Goal: Obtain resource: Download file/media

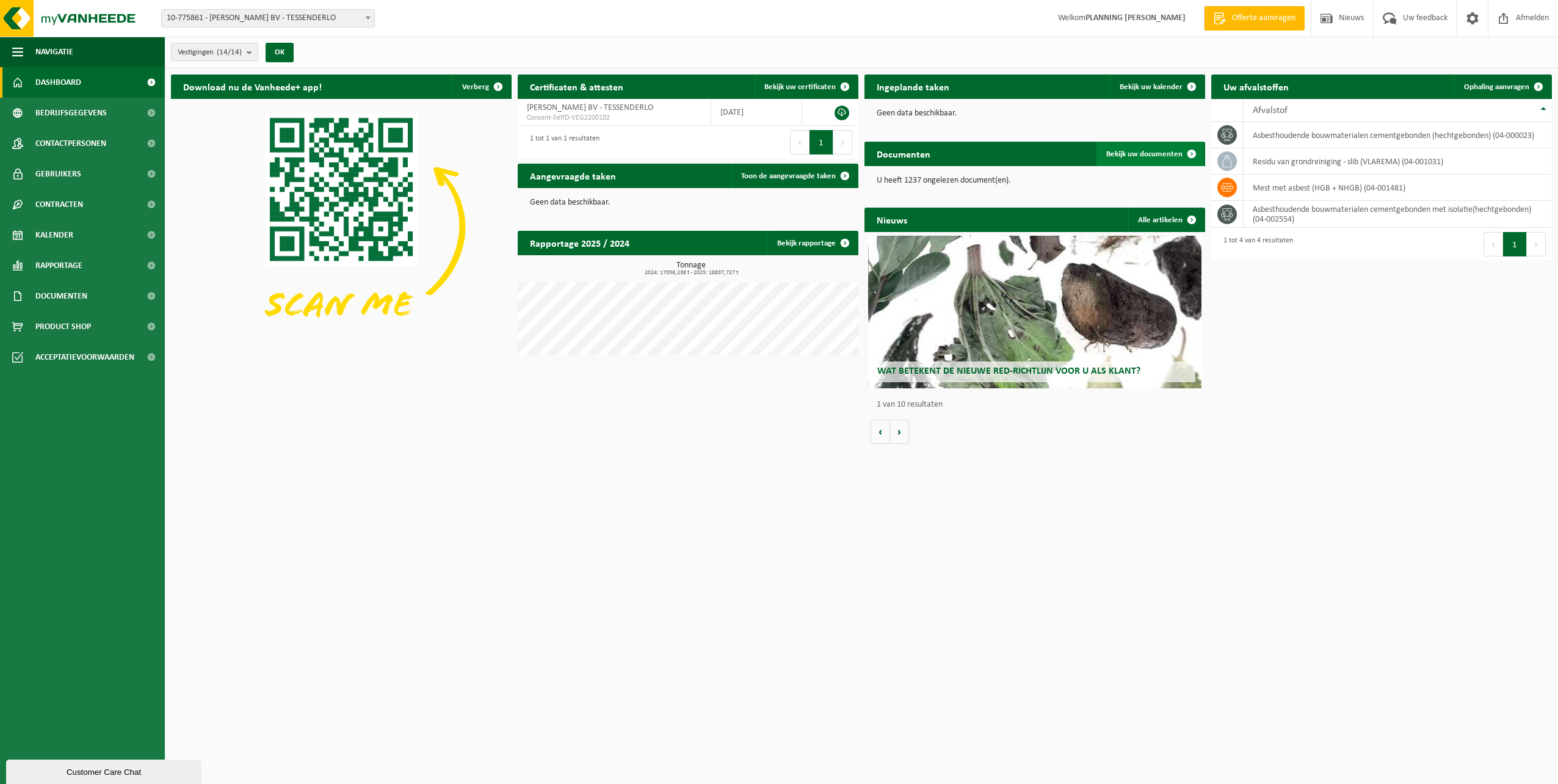
click at [1162, 159] on link "Bekijk uw documenten" at bounding box center [1150, 153] width 107 height 24
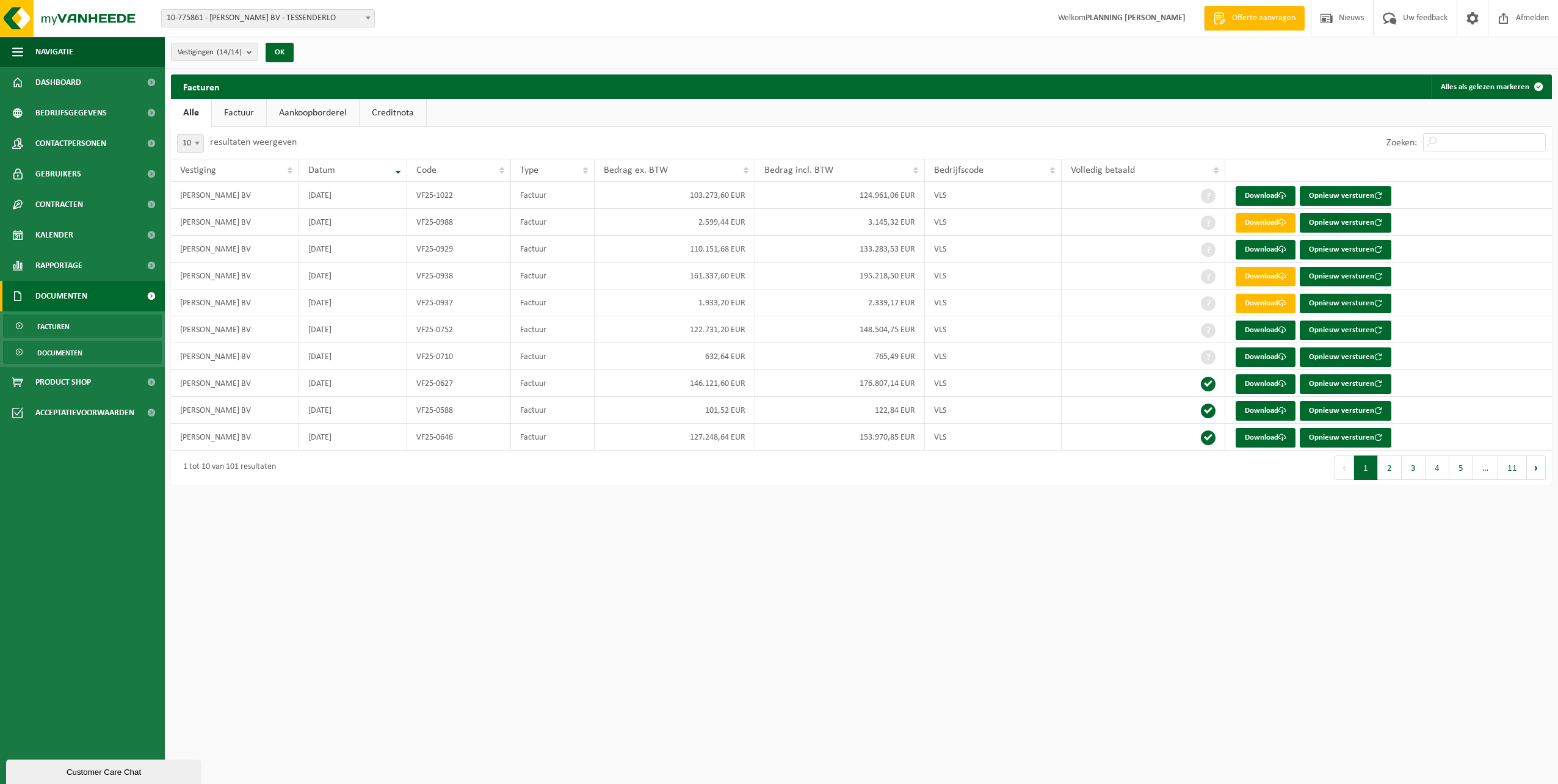
click at [74, 354] on span "Documenten" at bounding box center [60, 352] width 46 height 23
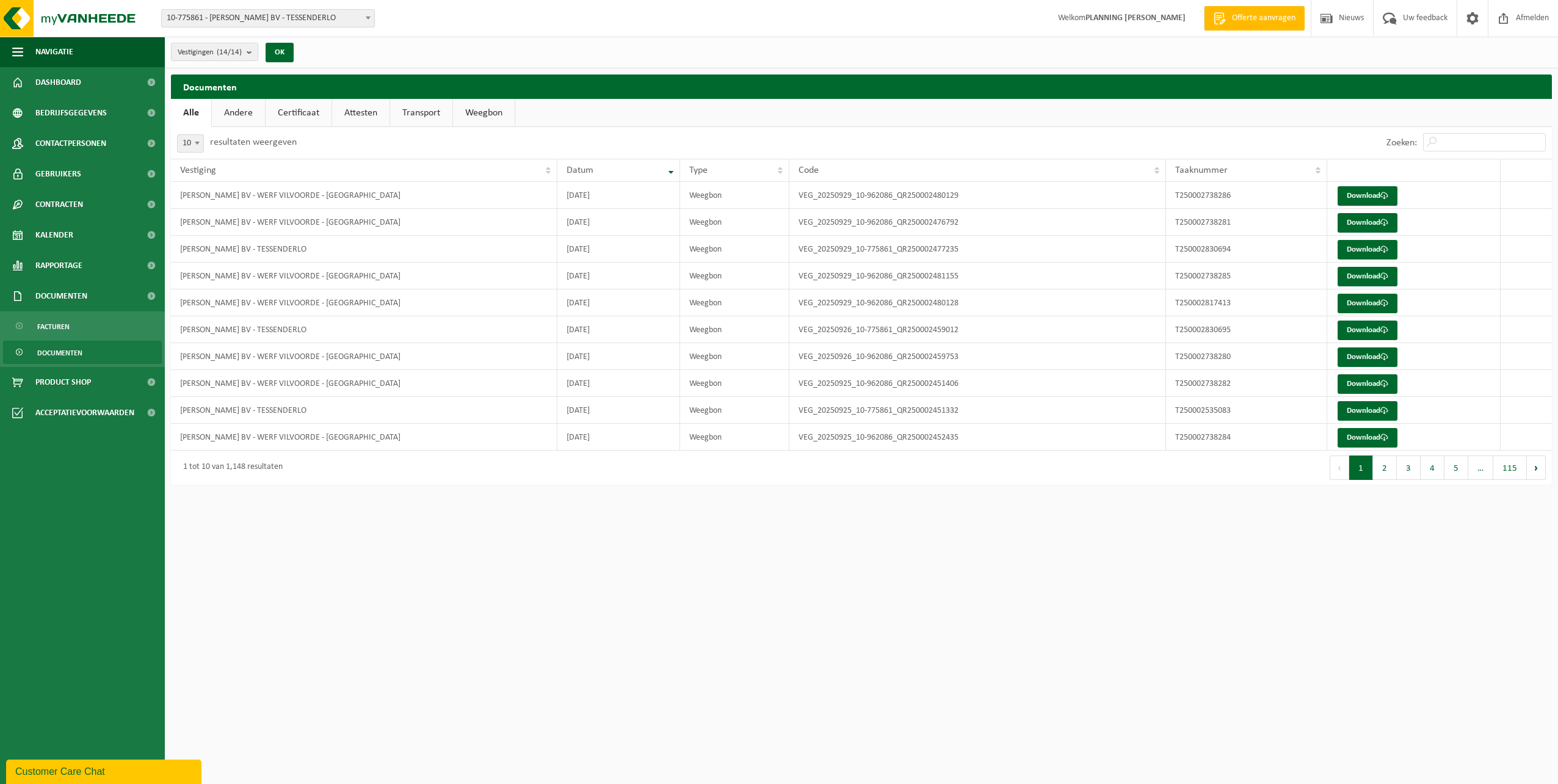
click at [64, 354] on span "Documenten" at bounding box center [60, 352] width 46 height 23
click at [478, 115] on link "Weegbon" at bounding box center [484, 113] width 62 height 28
click at [200, 144] on span at bounding box center [197, 143] width 12 height 16
select select "100"
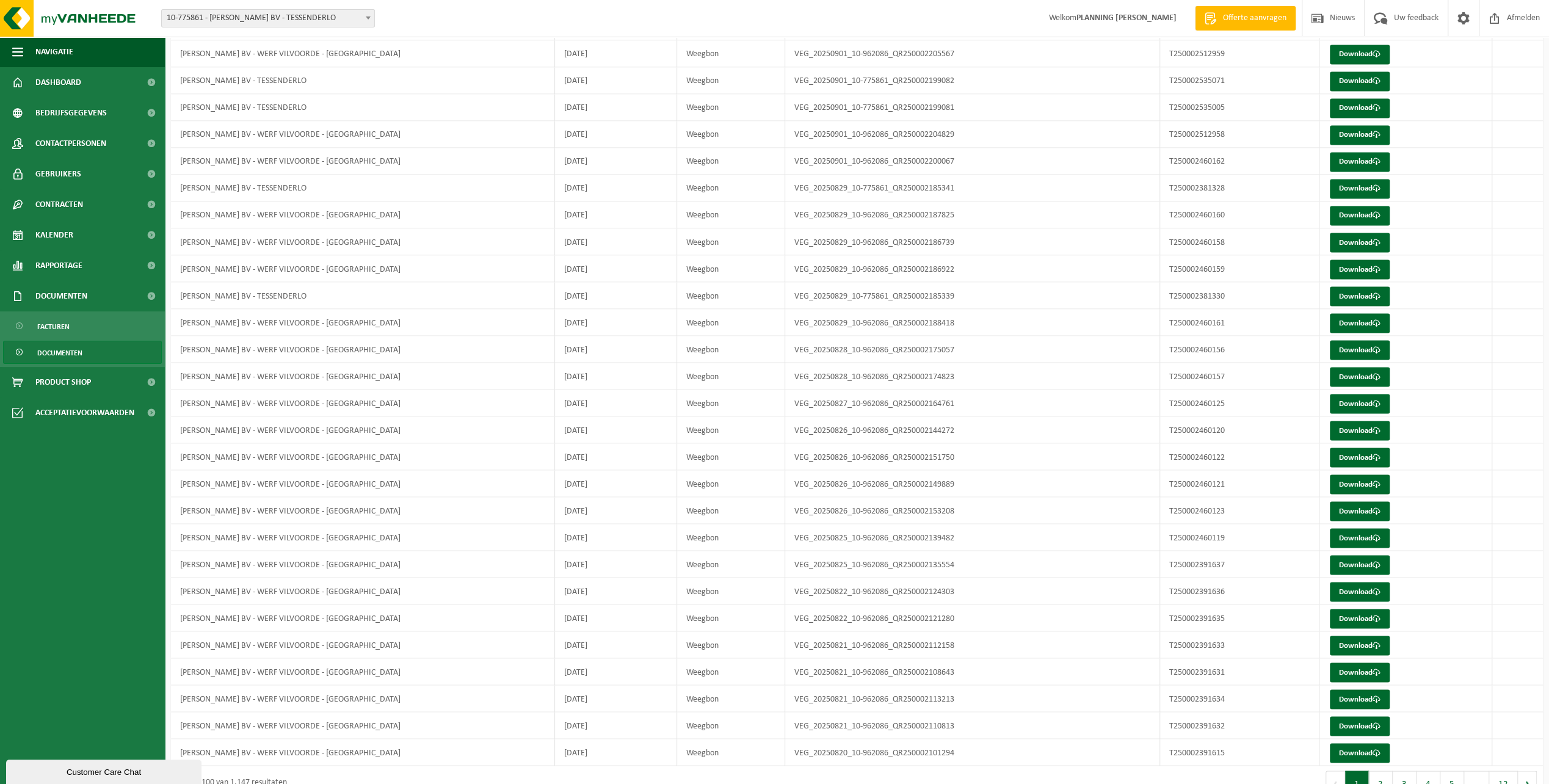
scroll to position [2117, 0]
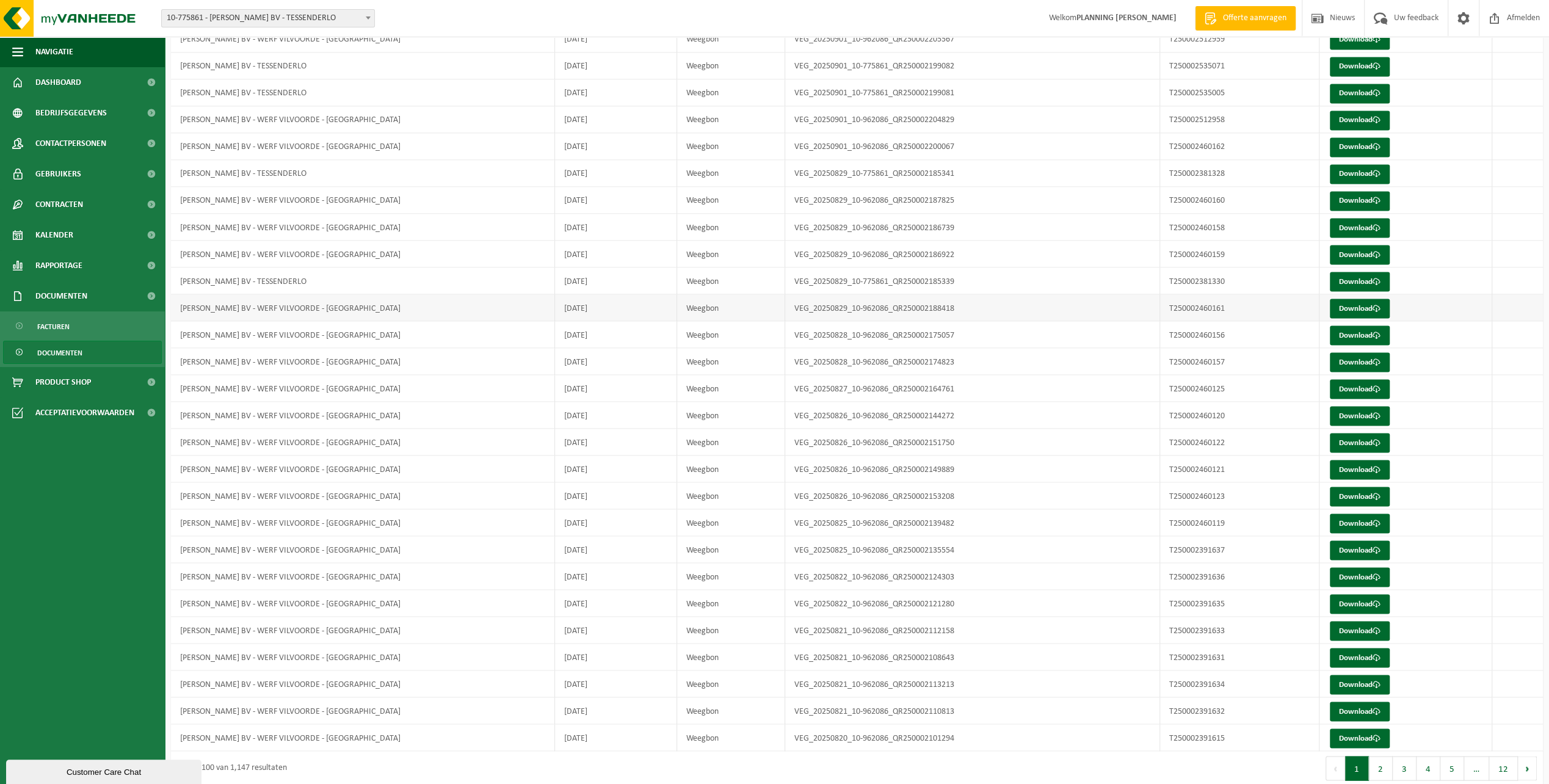
click at [623, 294] on td "2025-08-29" at bounding box center [616, 307] width 122 height 27
click at [1214, 267] on td "T250002381330" at bounding box center [1240, 281] width 160 height 27
click at [1193, 163] on td "T250002381328" at bounding box center [1240, 173] width 160 height 27
click at [1381, 169] on span at bounding box center [1376, 173] width 8 height 8
click at [1347, 191] on link "Download" at bounding box center [1359, 201] width 60 height 20
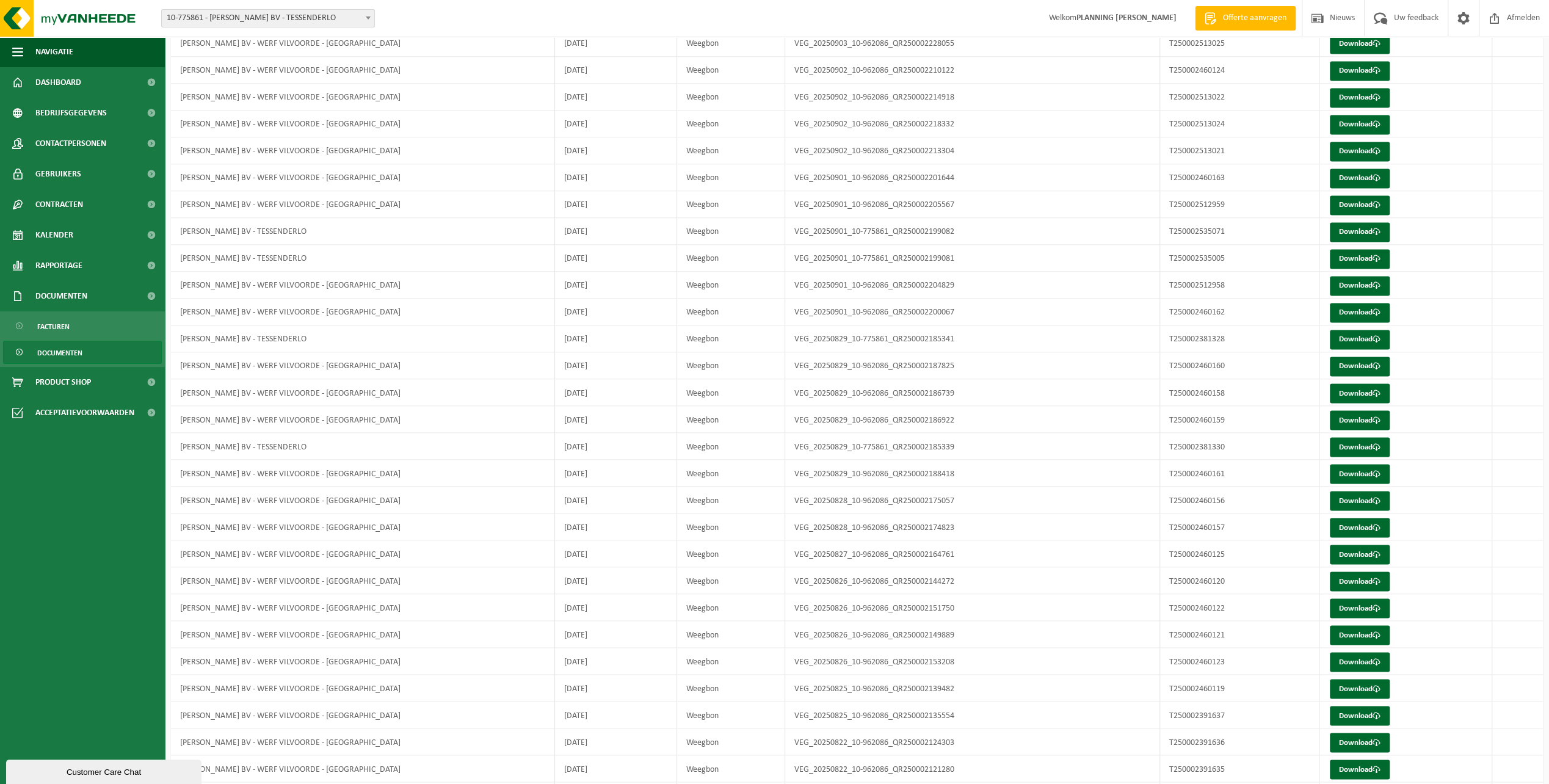
scroll to position [1934, 0]
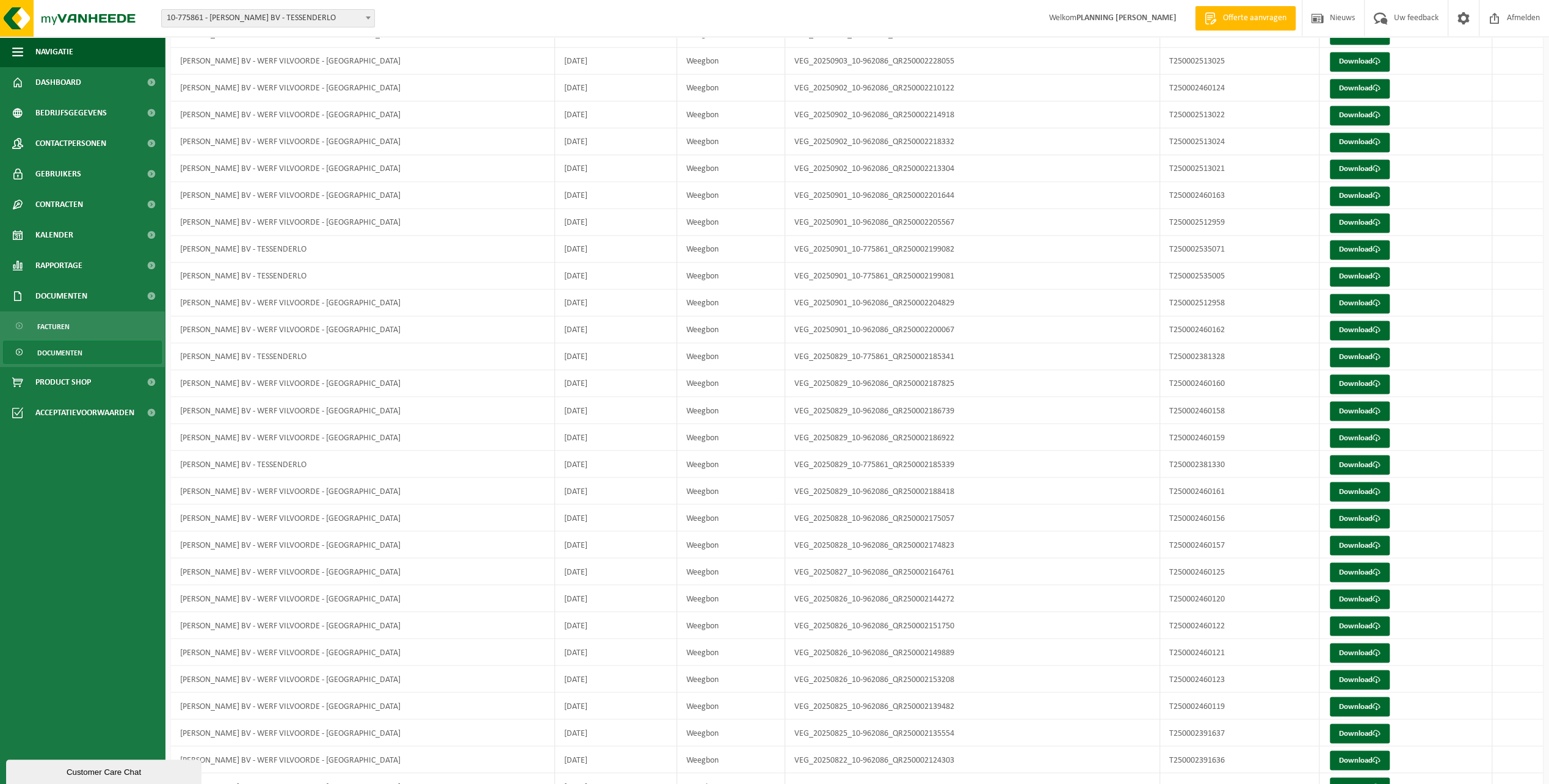
click at [62, 347] on span "Documenten" at bounding box center [60, 352] width 46 height 23
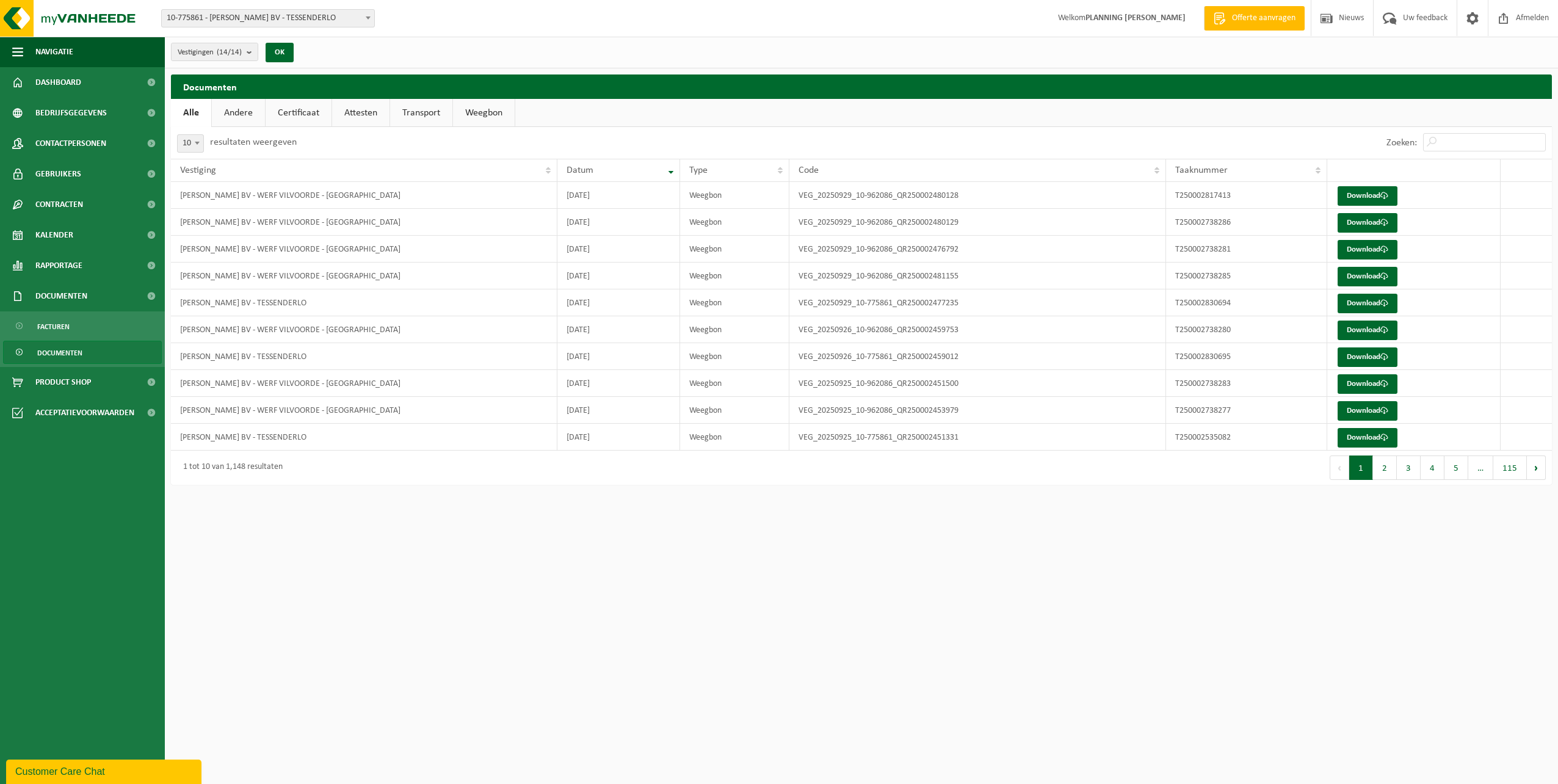
click at [286, 117] on link "Certificaat" at bounding box center [298, 113] width 66 height 28
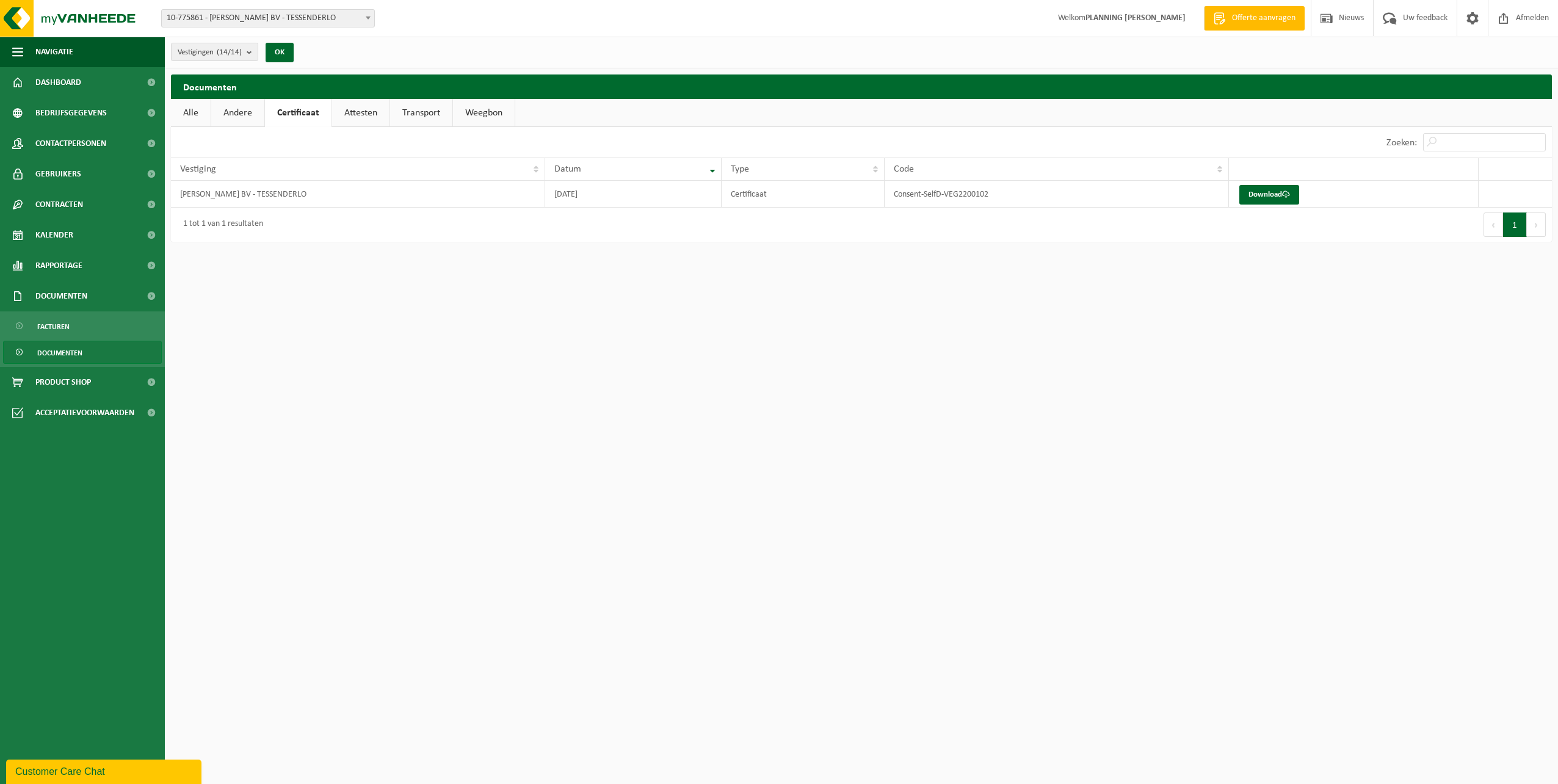
click at [356, 113] on link "Attesten" at bounding box center [361, 113] width 57 height 28
click at [503, 111] on link "Weegbon" at bounding box center [486, 113] width 62 height 28
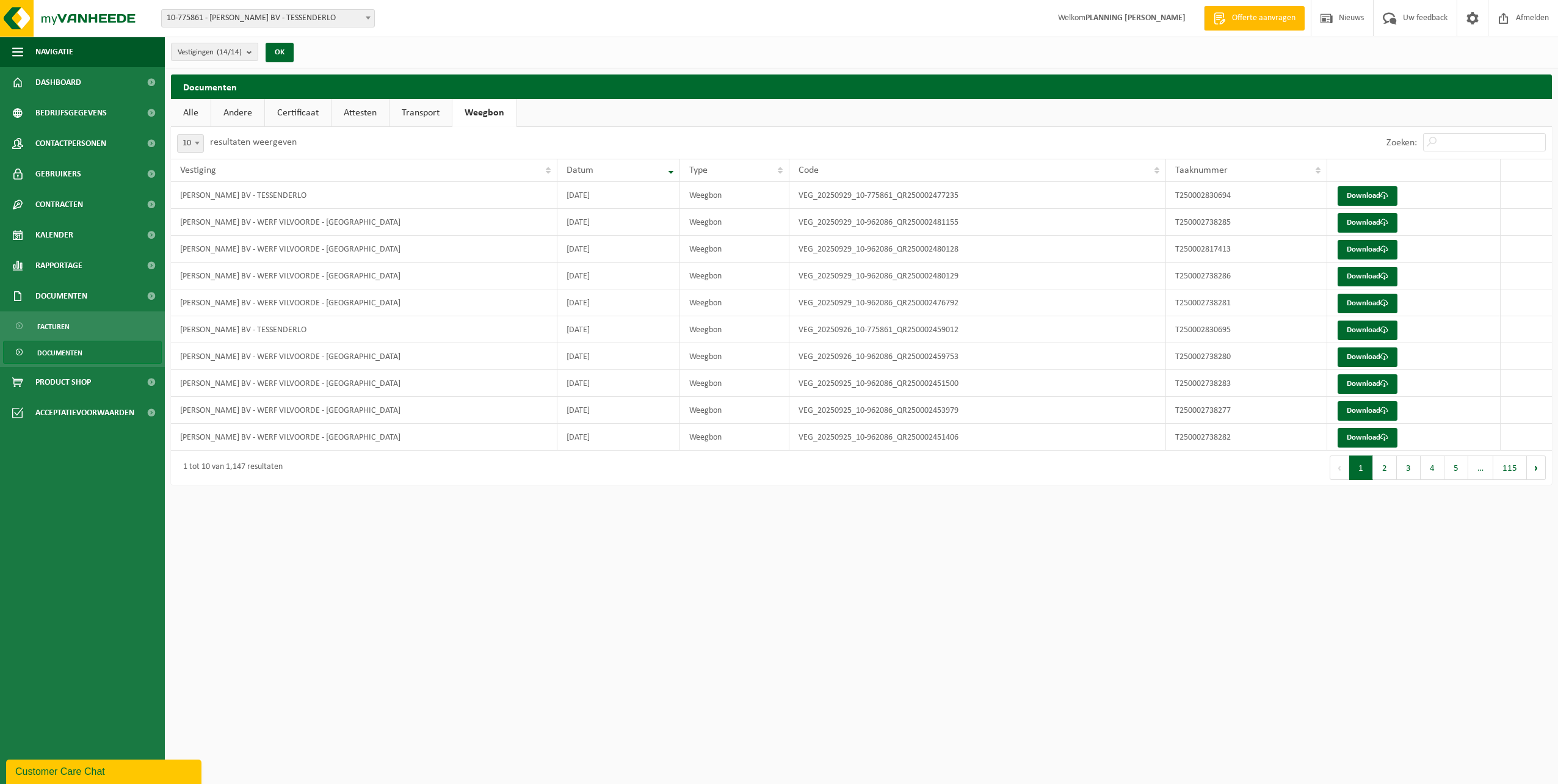
click at [192, 117] on link "Alle" at bounding box center [190, 113] width 40 height 28
click at [253, 49] on b "submit" at bounding box center [252, 52] width 11 height 17
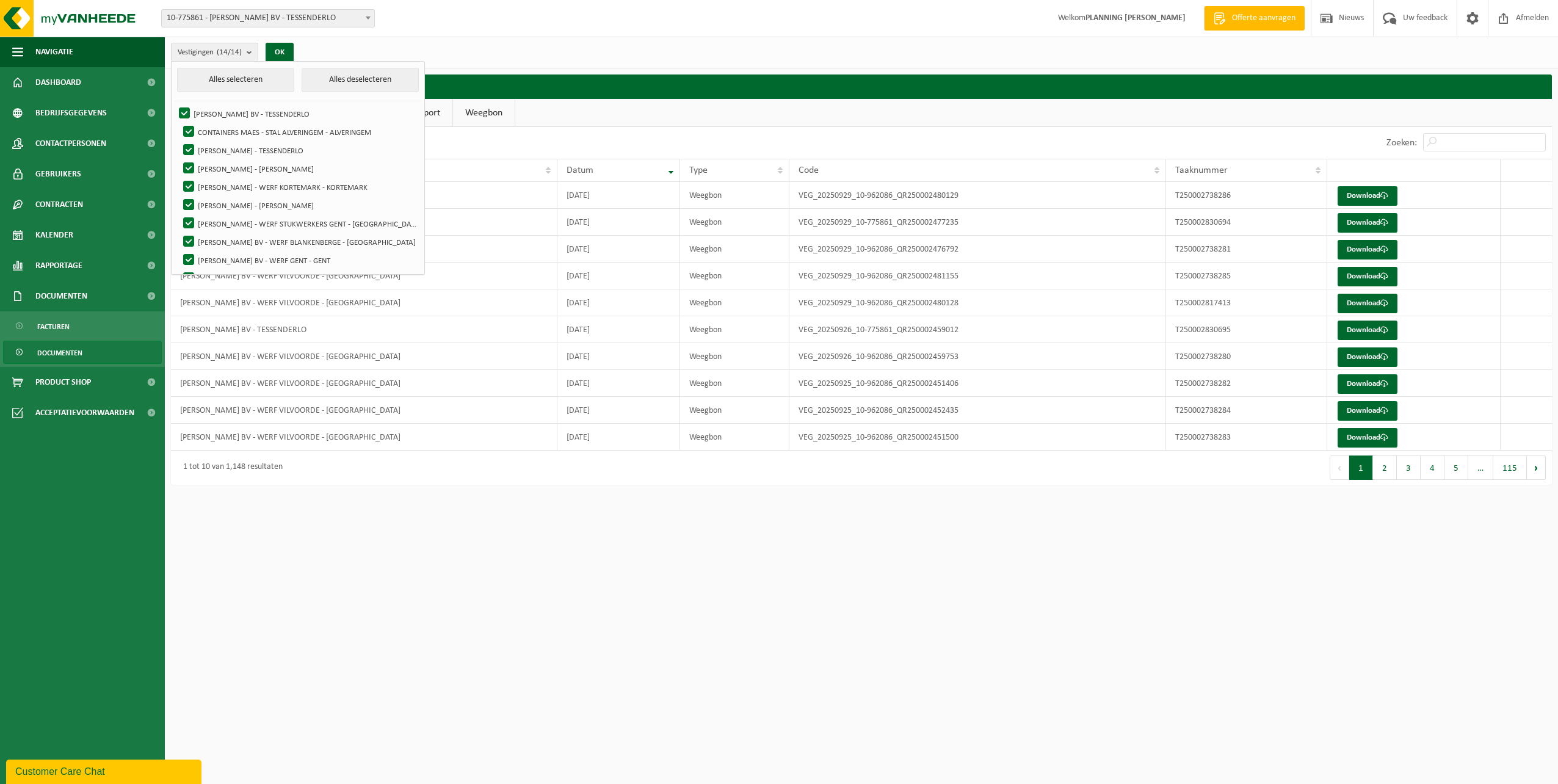
click at [463, 43] on div "Vestigingen (14/14) Alles selecteren Alles deselecteren YVES MAES BV - TESSENDE…" at bounding box center [861, 52] width 1393 height 31
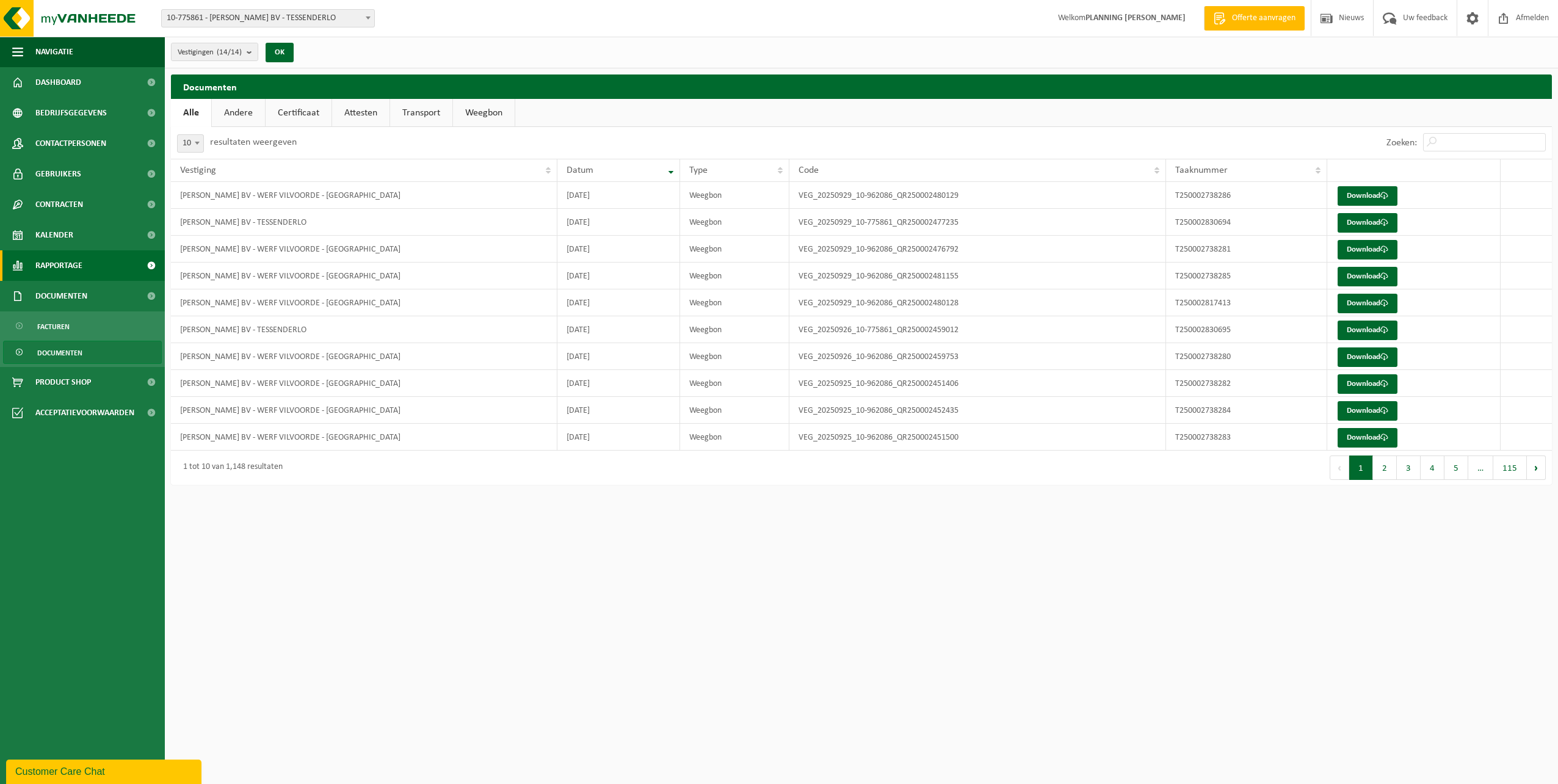
click at [69, 271] on span "Rapportage" at bounding box center [59, 266] width 47 height 31
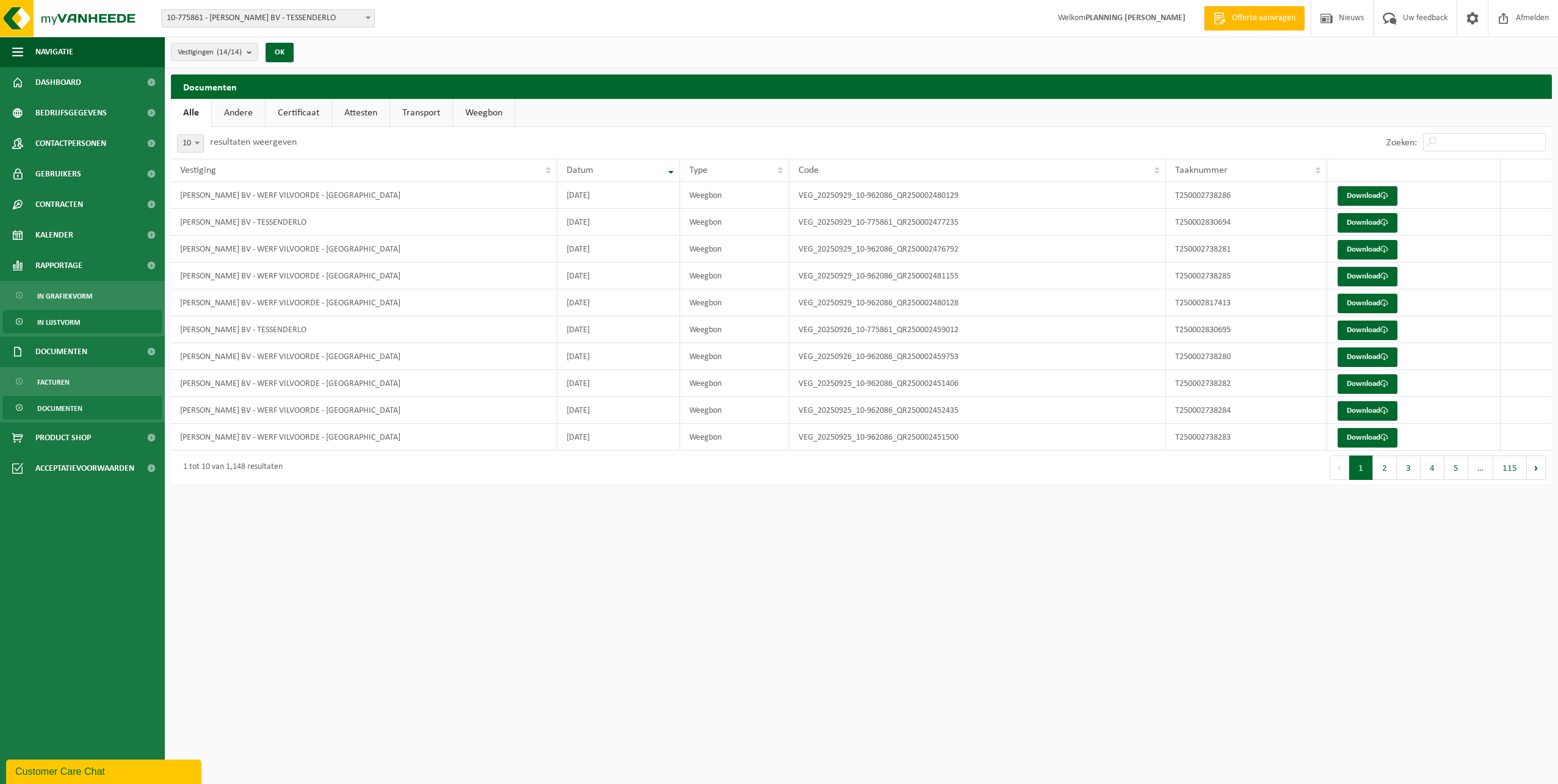
click at [69, 322] on span "In lijstvorm" at bounding box center [58, 322] width 43 height 23
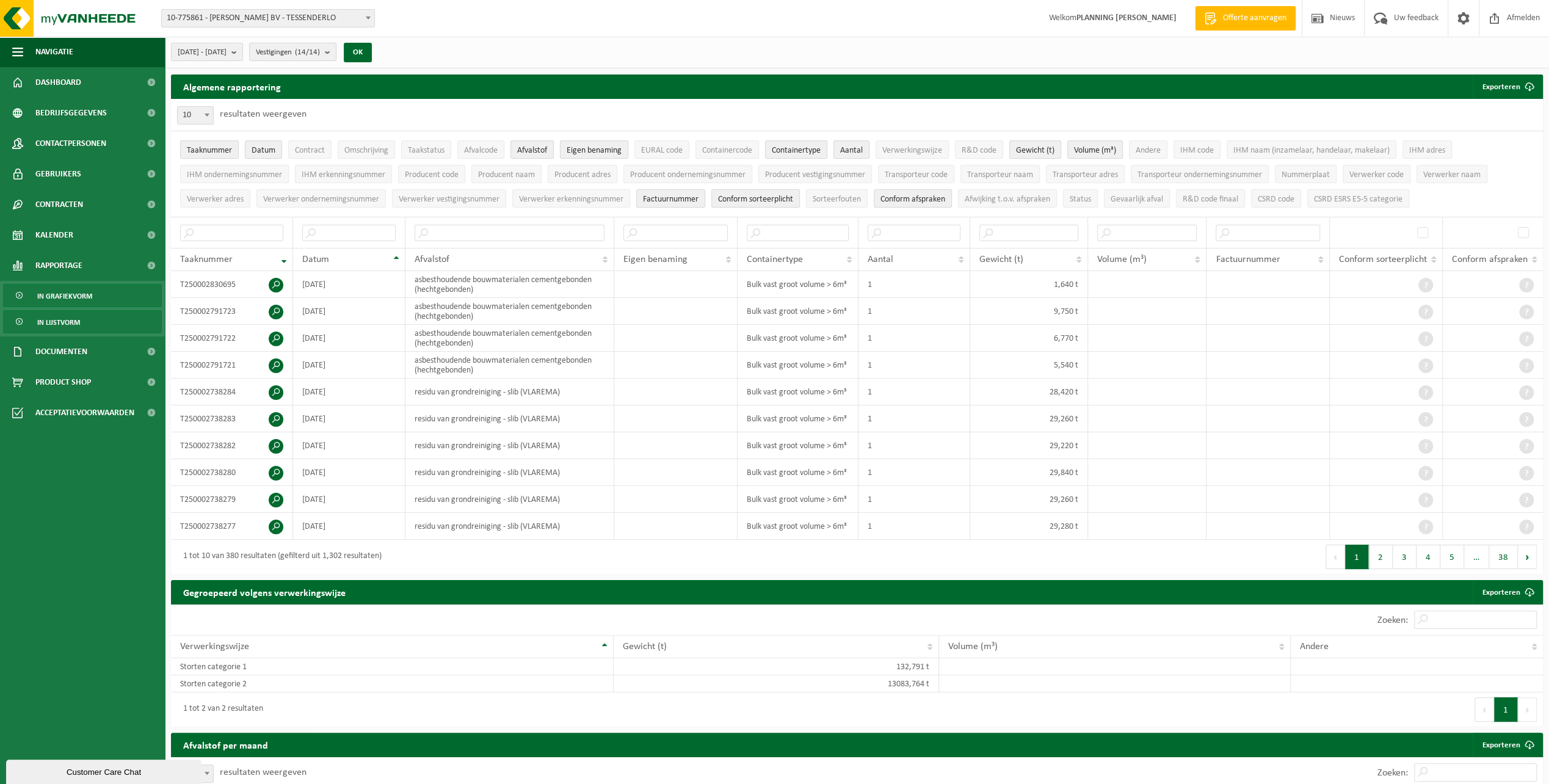
click at [85, 295] on span "In grafiekvorm" at bounding box center [64, 295] width 55 height 23
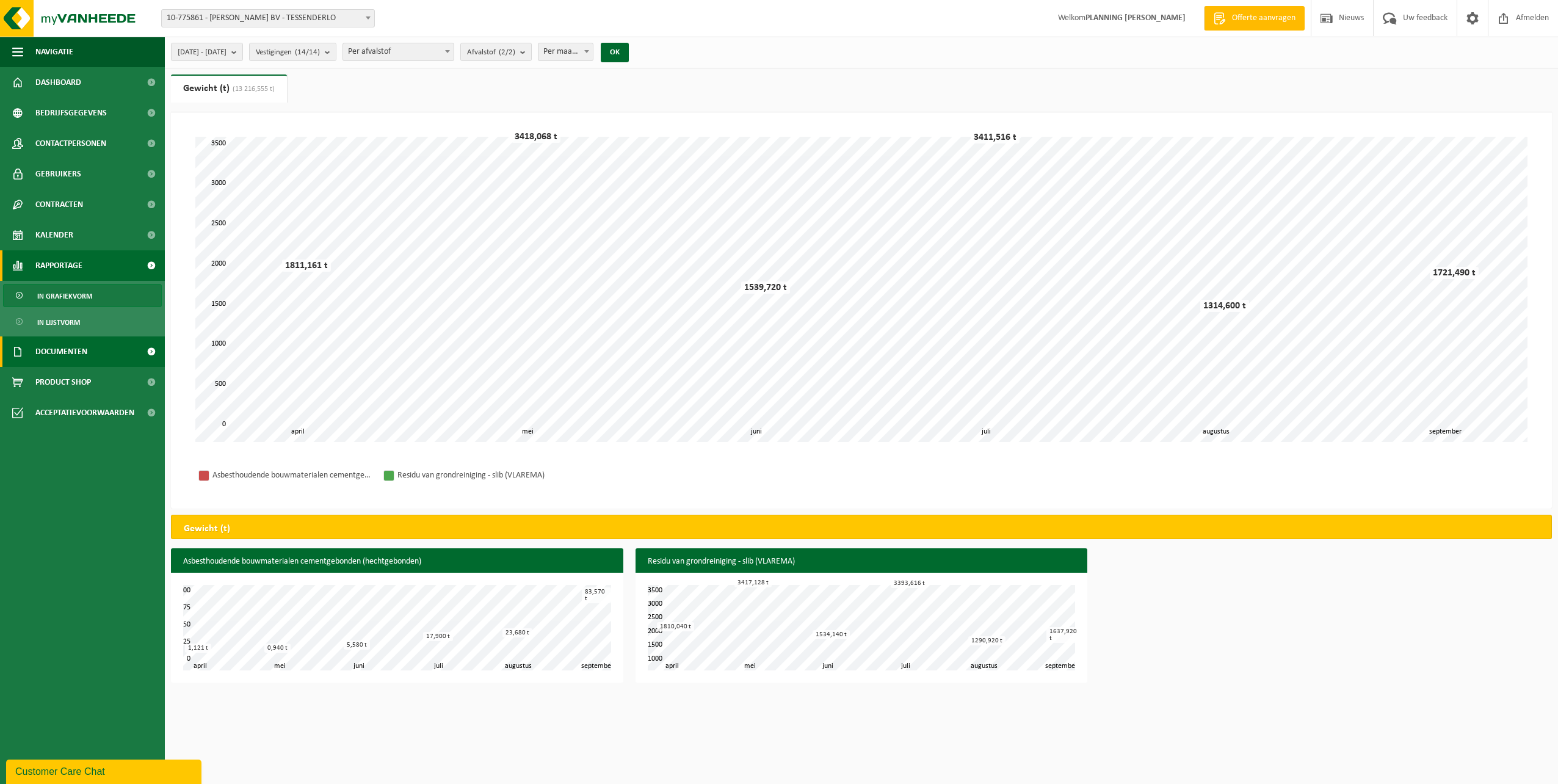
click at [51, 354] on span "Documenten" at bounding box center [62, 352] width 52 height 31
click at [67, 408] on span "Documenten" at bounding box center [60, 408] width 46 height 23
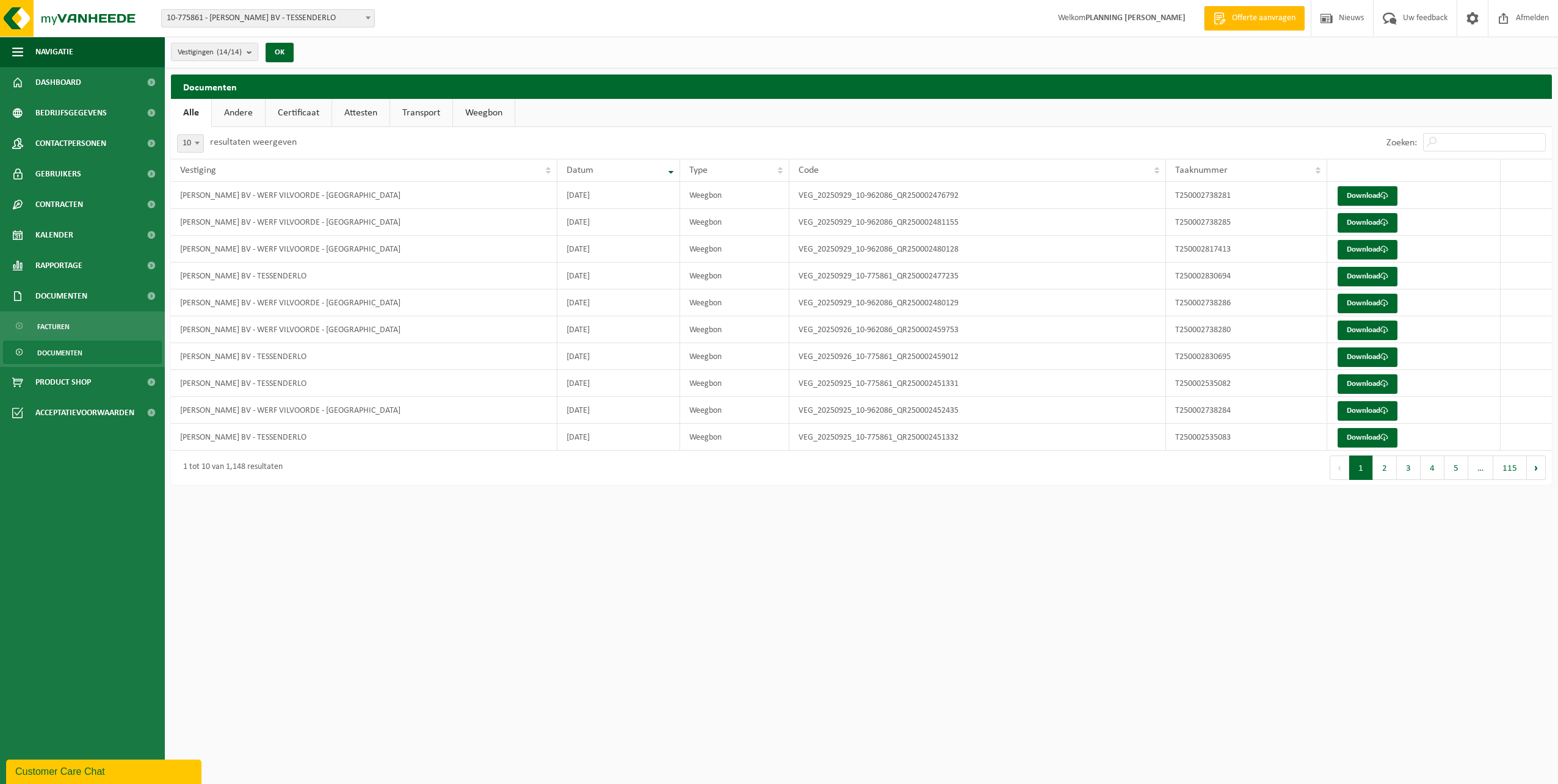
click at [356, 111] on link "Attesten" at bounding box center [361, 113] width 57 height 28
